Goal: Complete application form

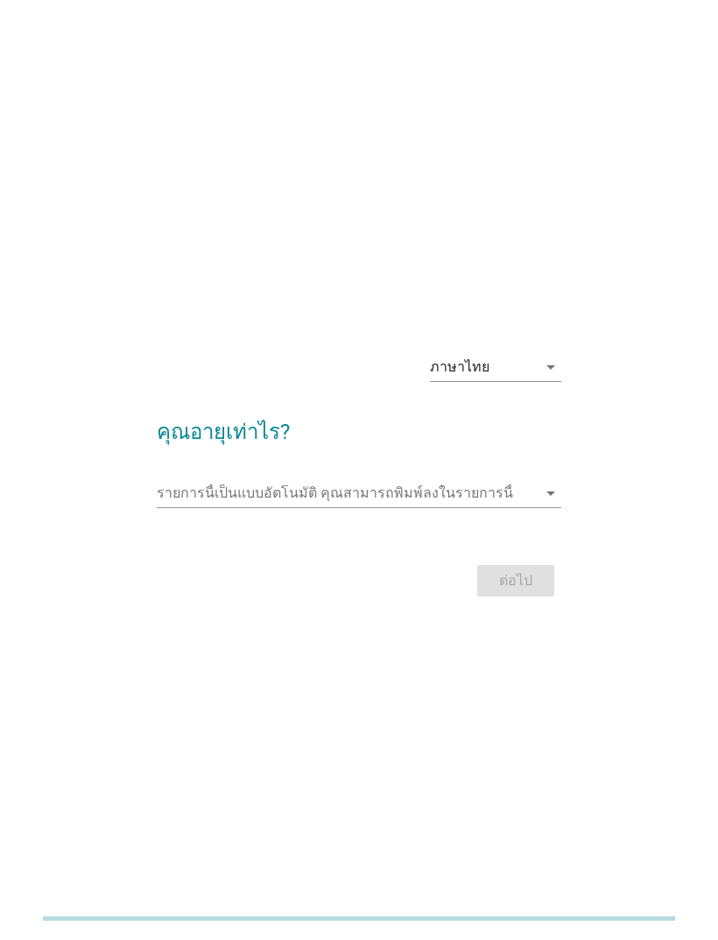
click at [553, 504] on icon "arrow_drop_down" at bounding box center [551, 493] width 21 height 21
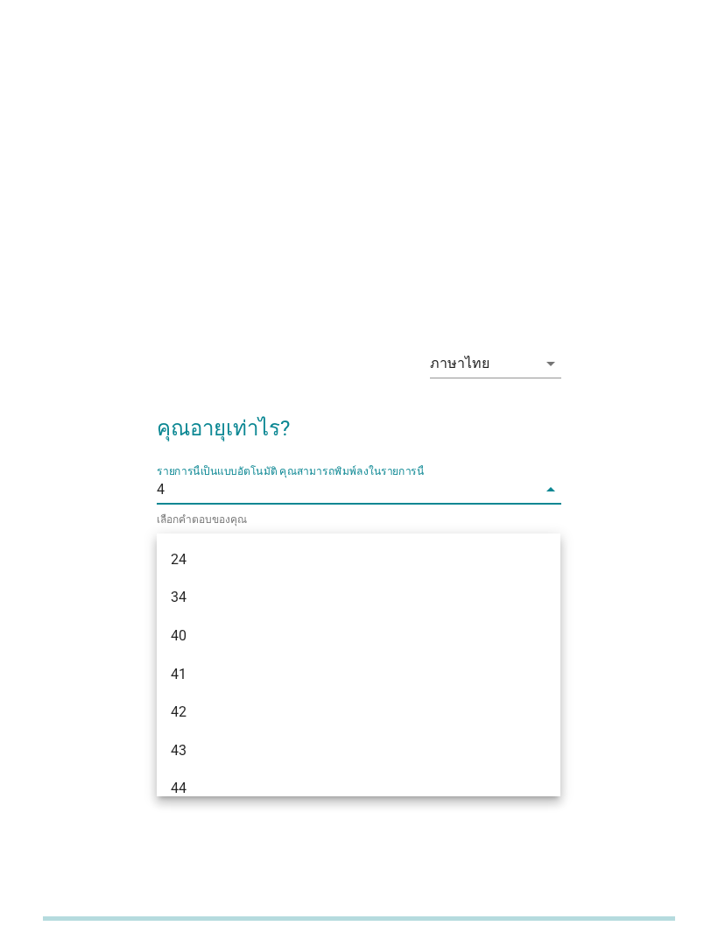
type input "40"
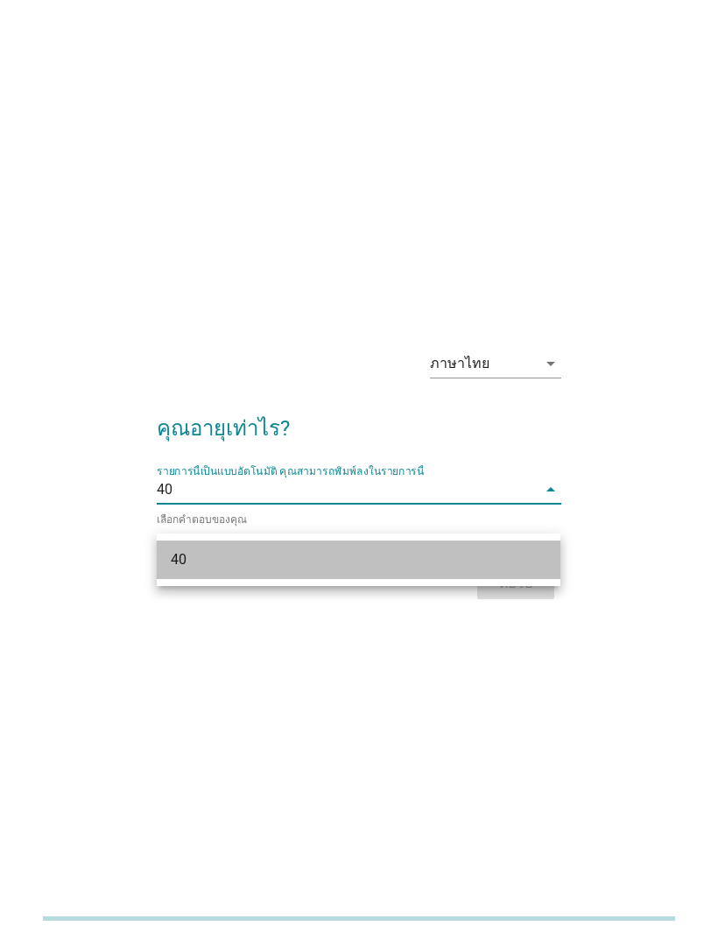
click at [531, 556] on div "40" at bounding box center [359, 560] width 404 height 39
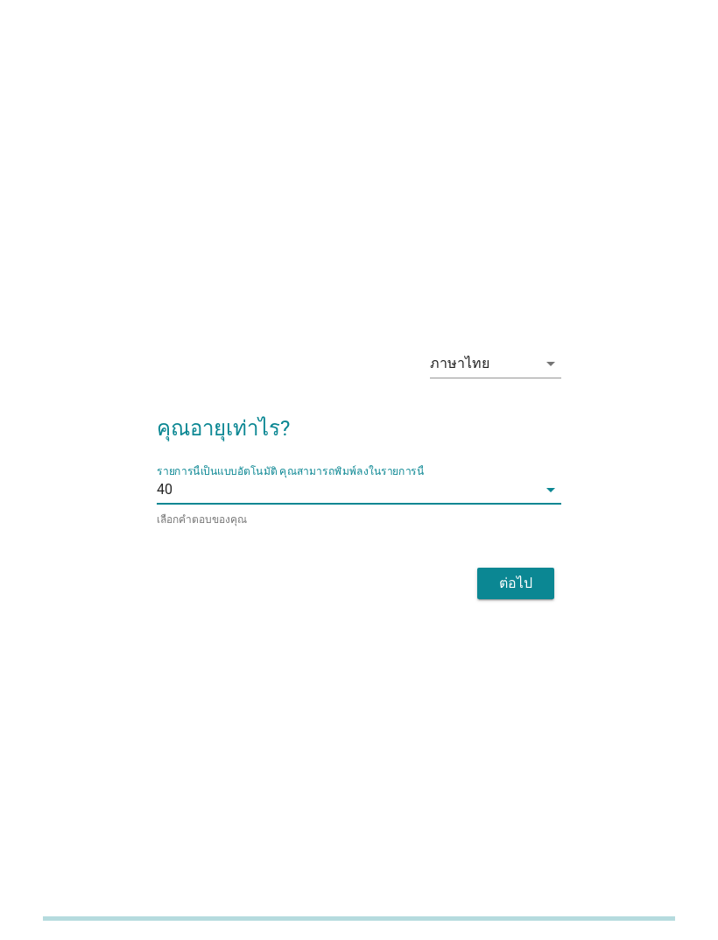
click at [530, 594] on div "ต่อไป" at bounding box center [516, 583] width 49 height 21
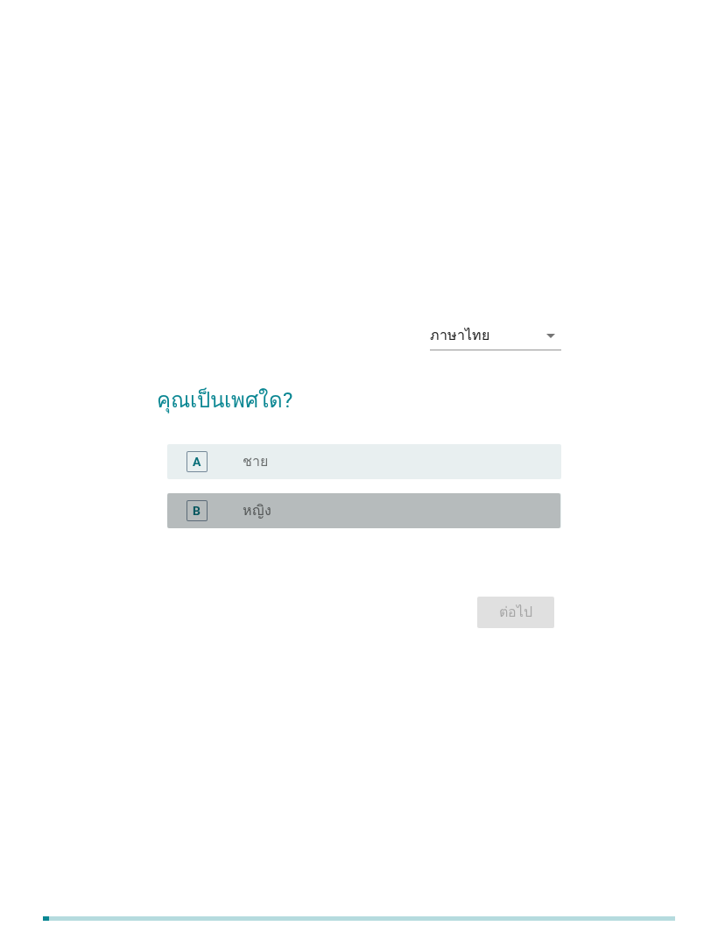
click at [487, 521] on div "radio_button_unchecked หญิง" at bounding box center [395, 510] width 305 height 21
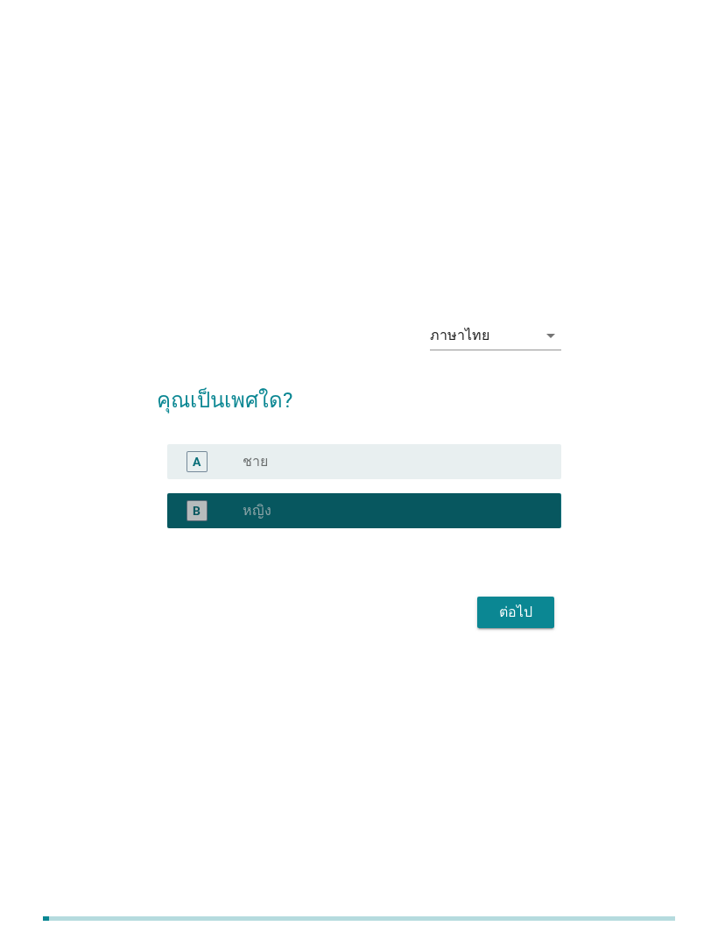
click at [507, 623] on div "ต่อไป" at bounding box center [516, 612] width 49 height 21
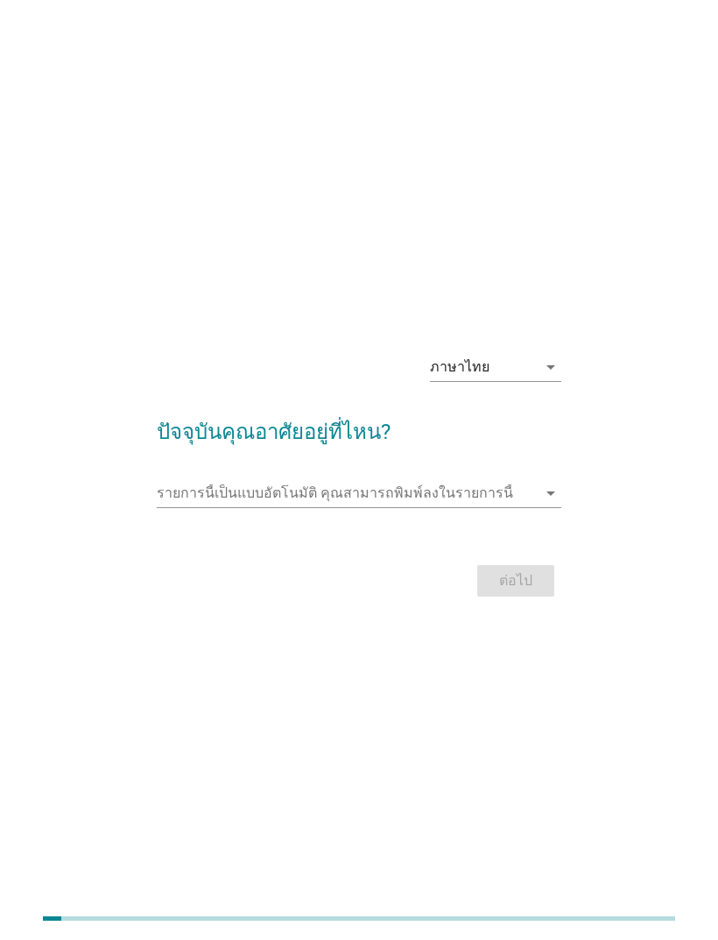
click at [550, 504] on icon "arrow_drop_down" at bounding box center [551, 493] width 21 height 21
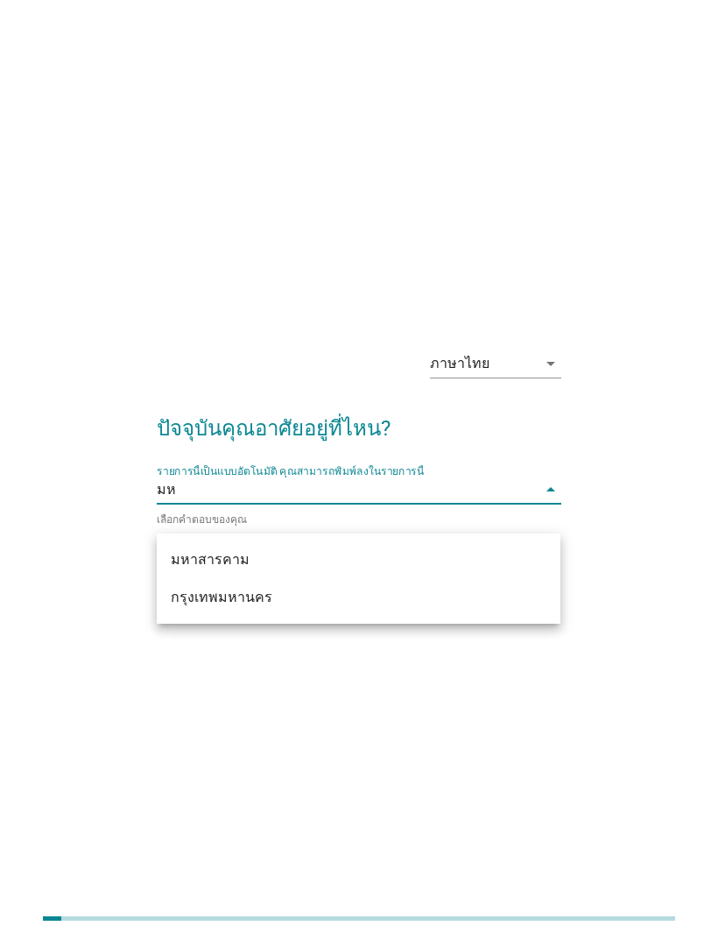
type input "มหา"
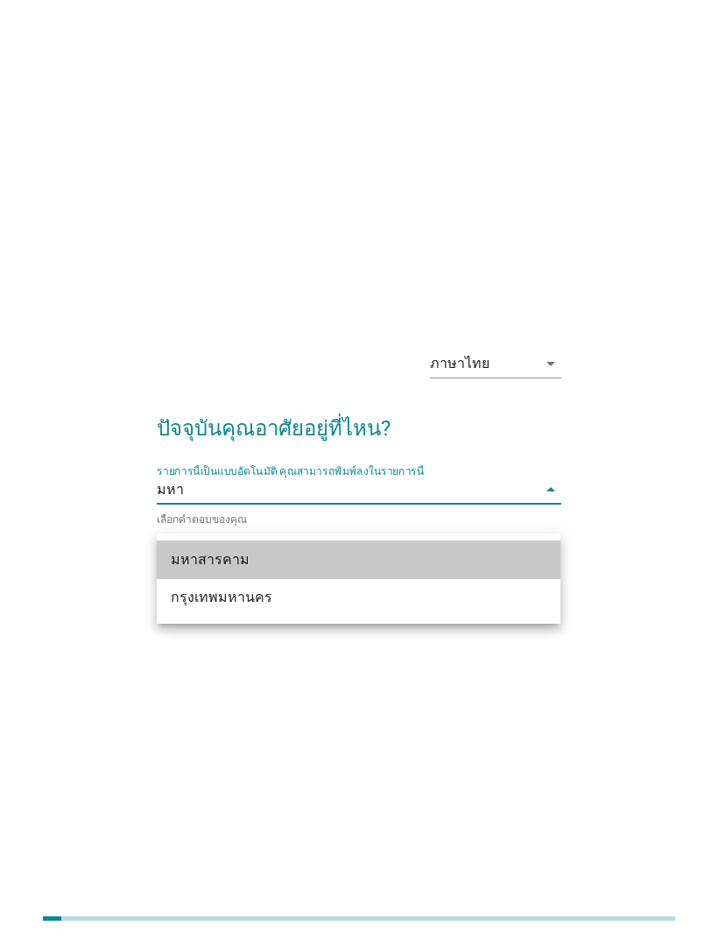
click at [348, 548] on div "มหาสารคาม" at bounding box center [359, 560] width 404 height 39
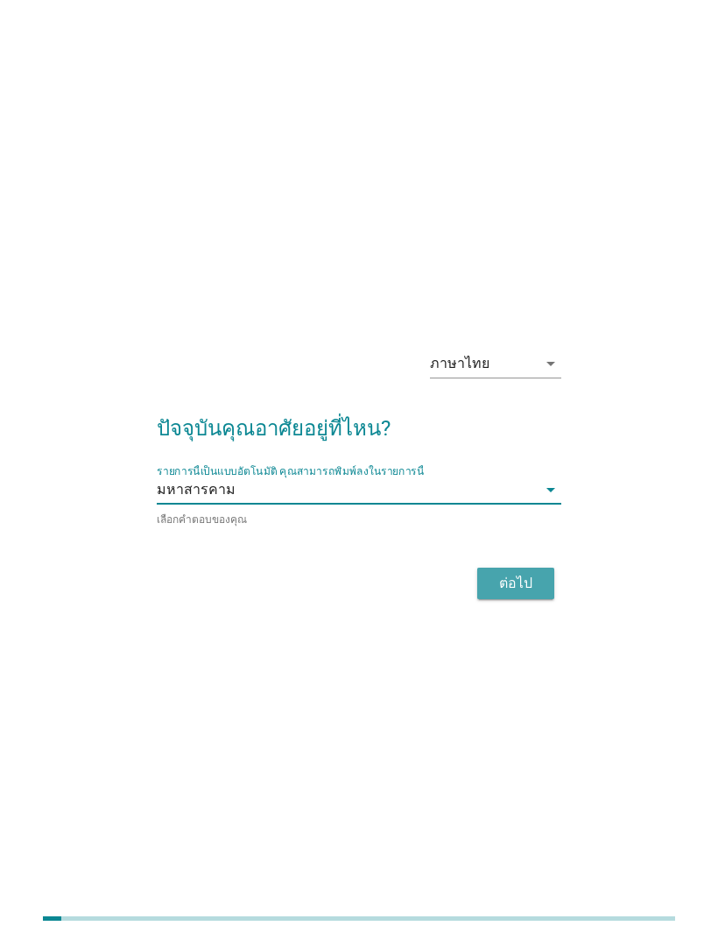
click at [508, 594] on div "ต่อไป" at bounding box center [516, 583] width 49 height 21
